Goal: Task Accomplishment & Management: Complete application form

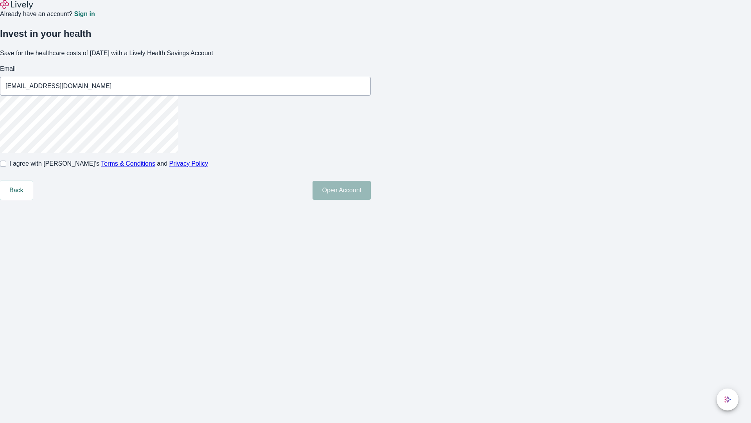
click at [6, 167] on input "I agree with Lively’s Terms & Conditions and Privacy Policy" at bounding box center [3, 163] width 6 height 6
checkbox input "true"
click at [371, 200] on button "Open Account" at bounding box center [342, 190] width 58 height 19
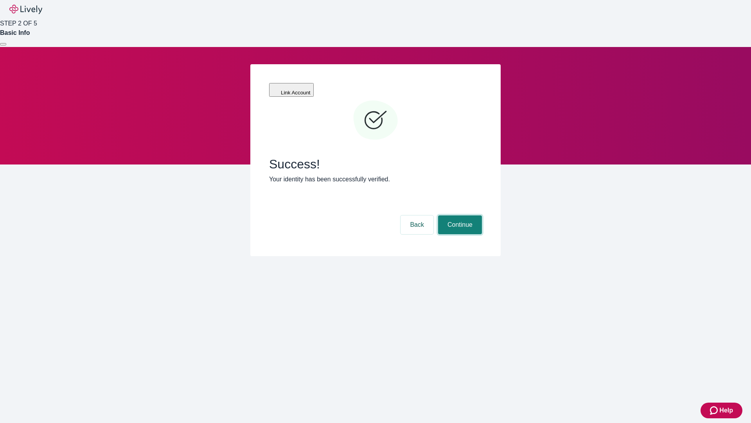
click at [459, 215] on button "Continue" at bounding box center [460, 224] width 44 height 19
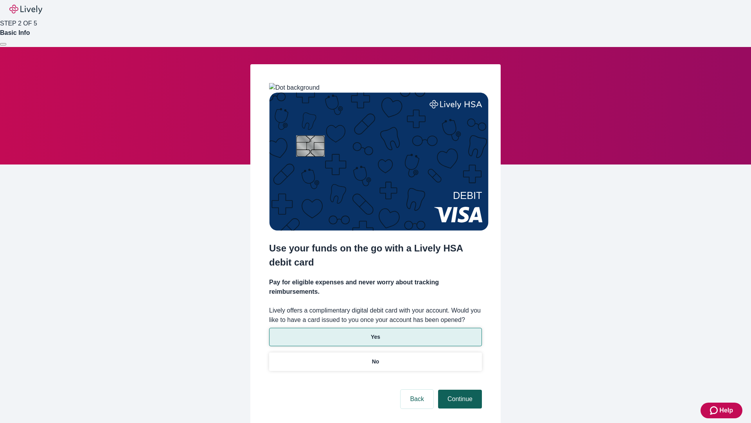
click at [375, 333] on p "Yes" at bounding box center [375, 337] width 9 height 8
click at [459, 389] on button "Continue" at bounding box center [460, 398] width 44 height 19
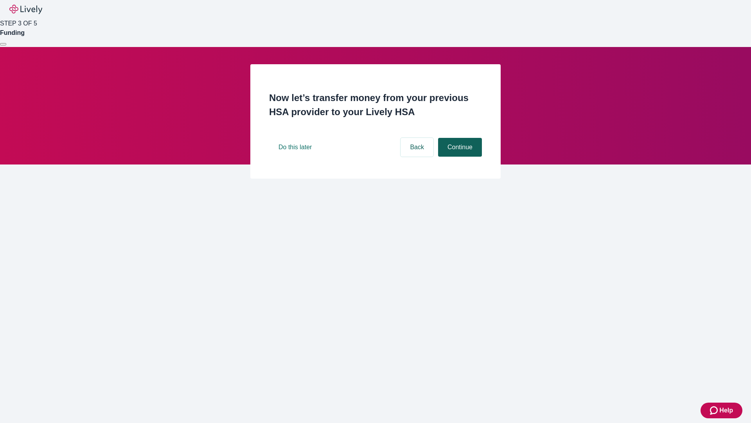
click at [459, 156] on button "Continue" at bounding box center [460, 147] width 44 height 19
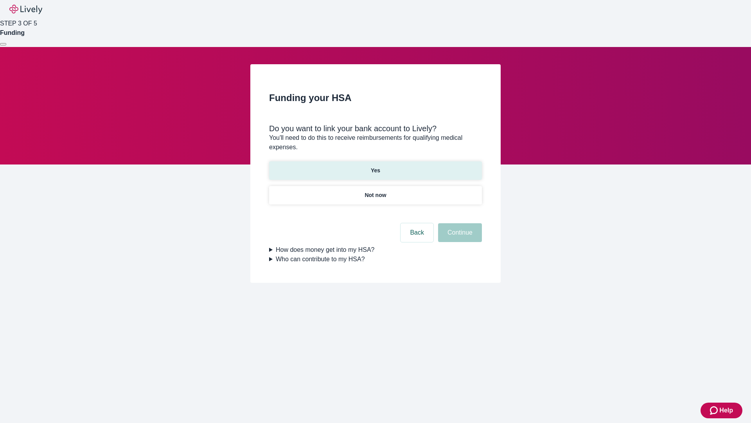
click at [375, 166] on p "Yes" at bounding box center [375, 170] width 9 height 8
click at [459, 223] on button "Continue" at bounding box center [460, 232] width 44 height 19
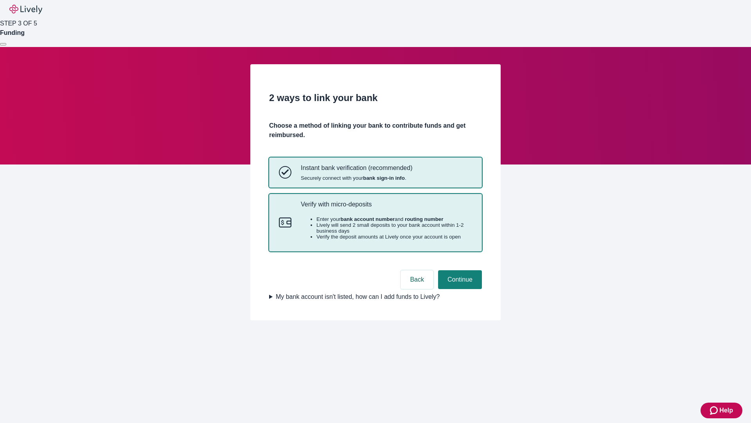
click at [386, 208] on p "Verify with micro-deposits" at bounding box center [386, 203] width 171 height 7
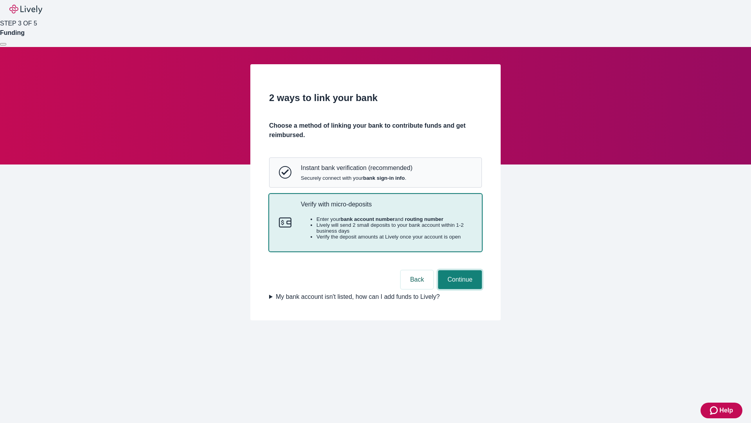
click at [459, 289] on button "Continue" at bounding box center [460, 279] width 44 height 19
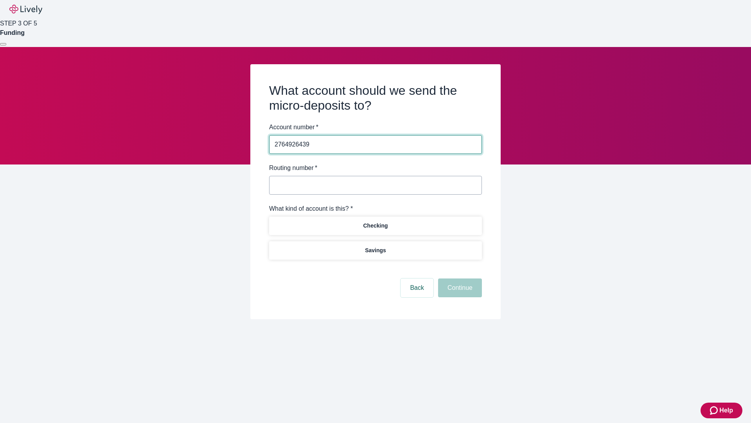
type input "2764926439"
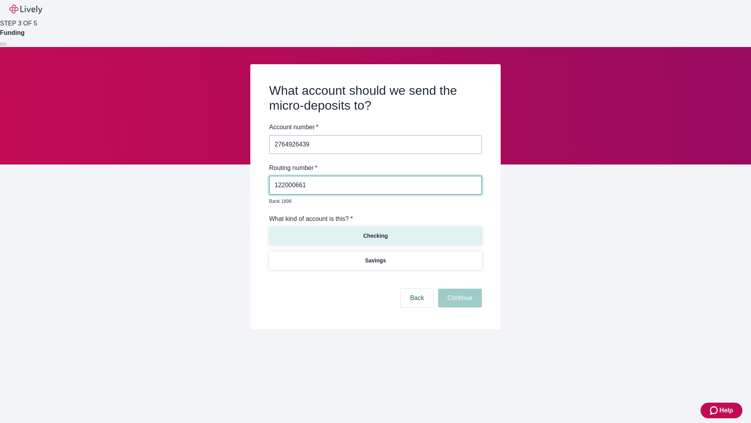
type input "122000661"
click at [375, 232] on p "Checking" at bounding box center [375, 236] width 25 height 8
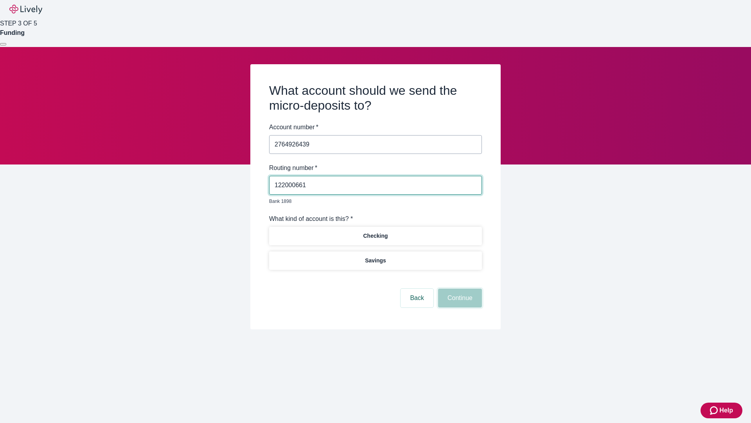
click at [459, 289] on button "Continue" at bounding box center [460, 297] width 44 height 19
